Goal: Transaction & Acquisition: Purchase product/service

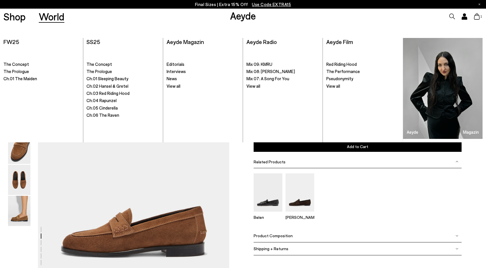
scroll to position [301, 0]
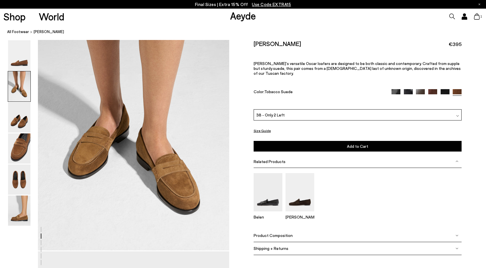
click at [243, 15] on link "Aeyde" at bounding box center [243, 15] width 26 height 12
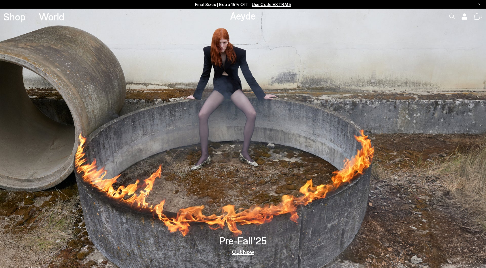
click at [476, 15] on icon at bounding box center [478, 16] width 6 height 6
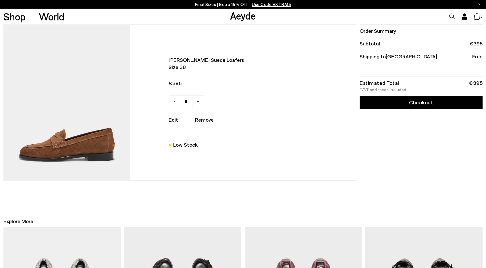
click at [86, 122] on img at bounding box center [66, 103] width 126 height 156
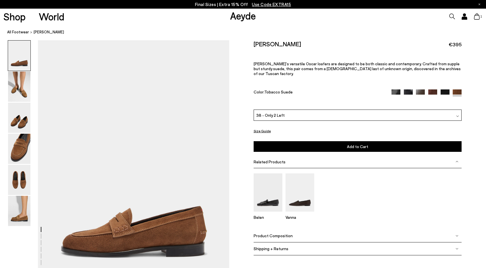
click at [291, 111] on div "38 - Only 2 Left" at bounding box center [358, 115] width 208 height 11
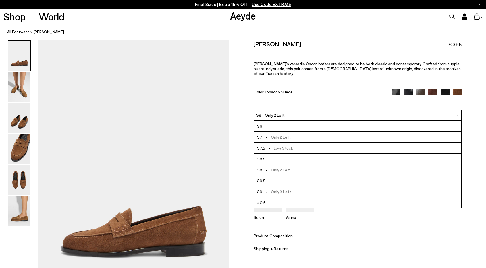
click at [277, 95] on div "Oscar Suede Loafers €395 Aeyde’s versatile Oscar loafers are designed to be bot…" at bounding box center [358, 74] width 208 height 69
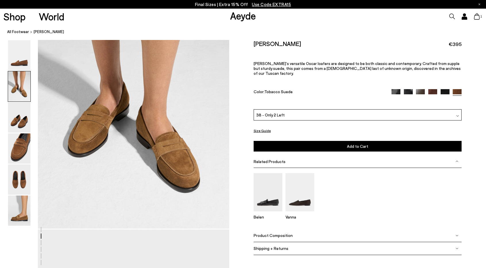
scroll to position [323, 0]
